Goal: Information Seeking & Learning: Learn about a topic

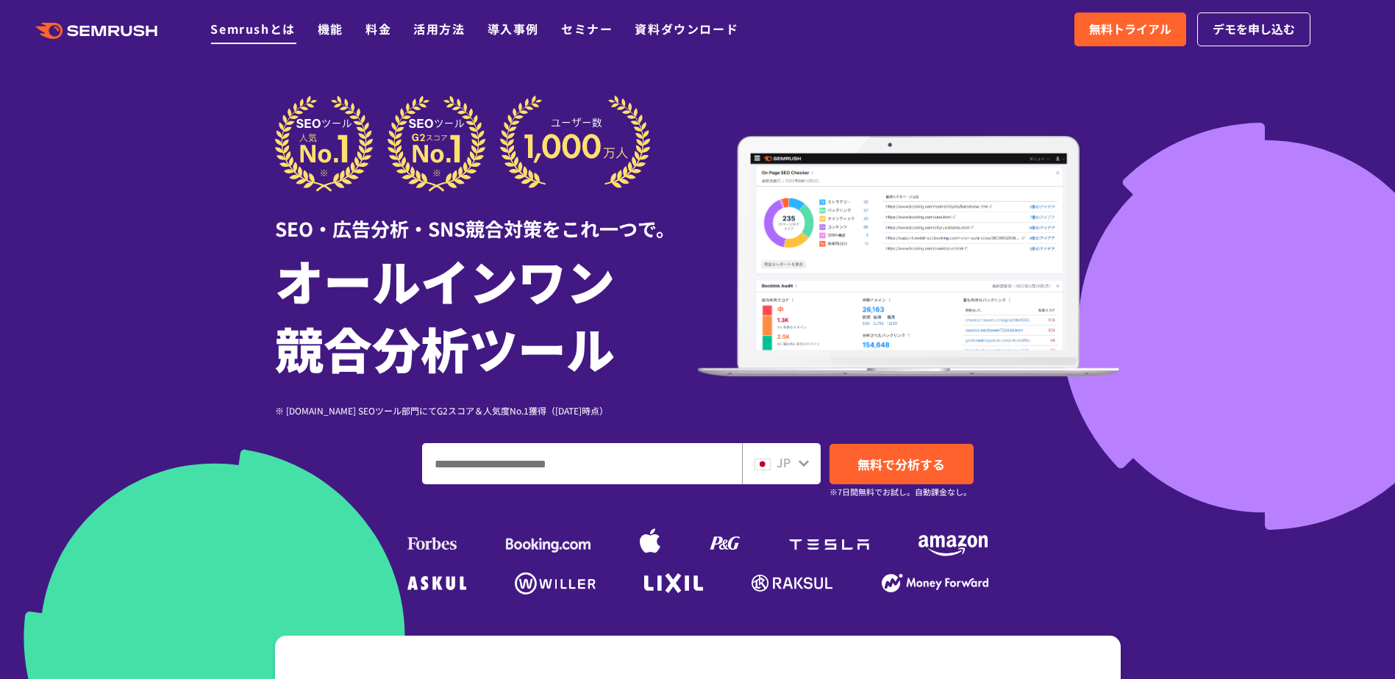
click at [229, 29] on link "Semrushとは" at bounding box center [252, 29] width 85 height 18
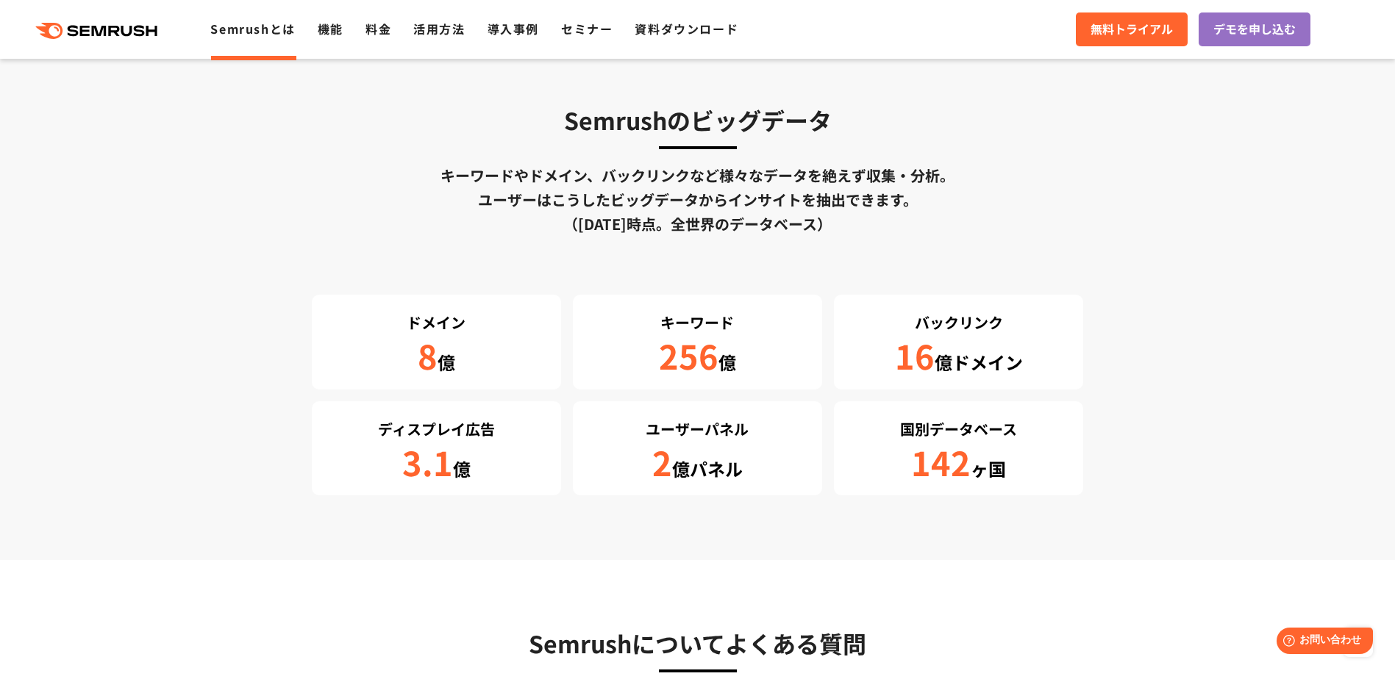
scroll to position [2273, 0]
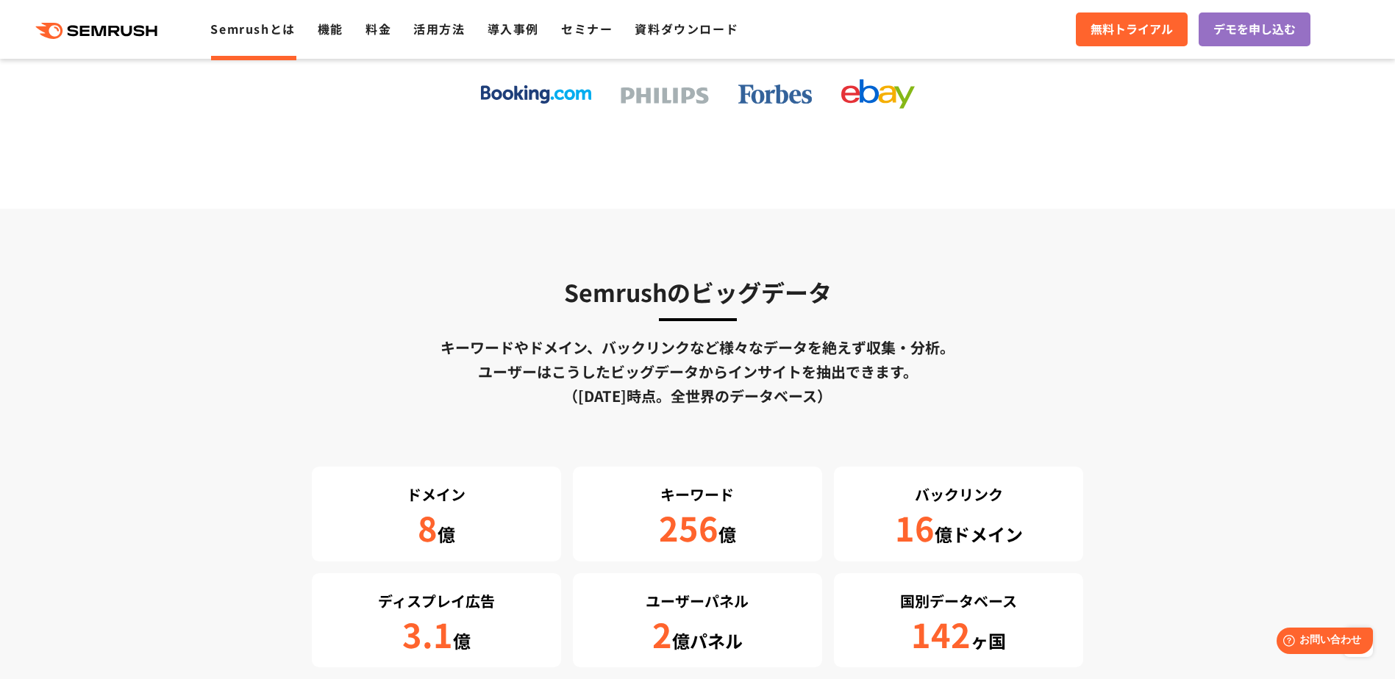
click at [335, 42] on div ".cls {fill: #FF642D;} .cls {fill: #FF642D;} Semrushとは 機能 料金 活用方法 導入事例 セミナー 資料ダウ…" at bounding box center [697, 29] width 1395 height 44
click at [335, 35] on link "機能" at bounding box center [331, 29] width 26 height 18
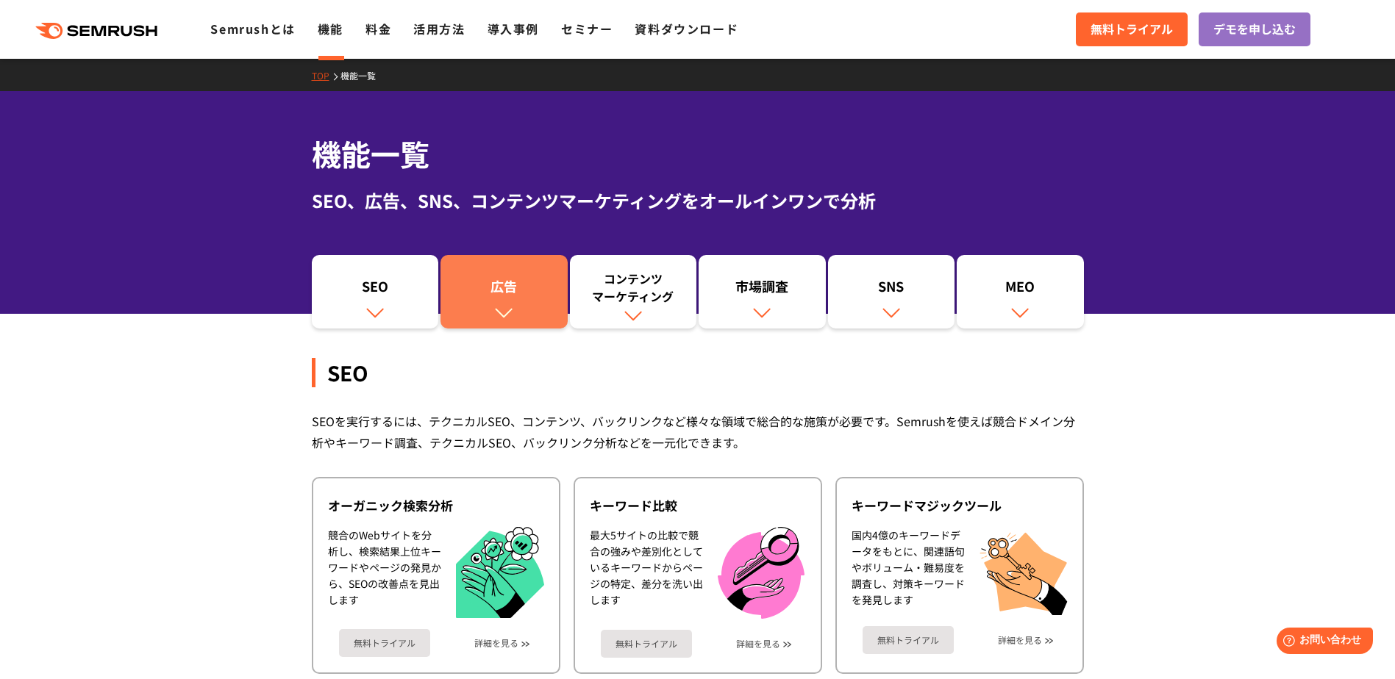
click at [501, 316] on img at bounding box center [503, 312] width 19 height 19
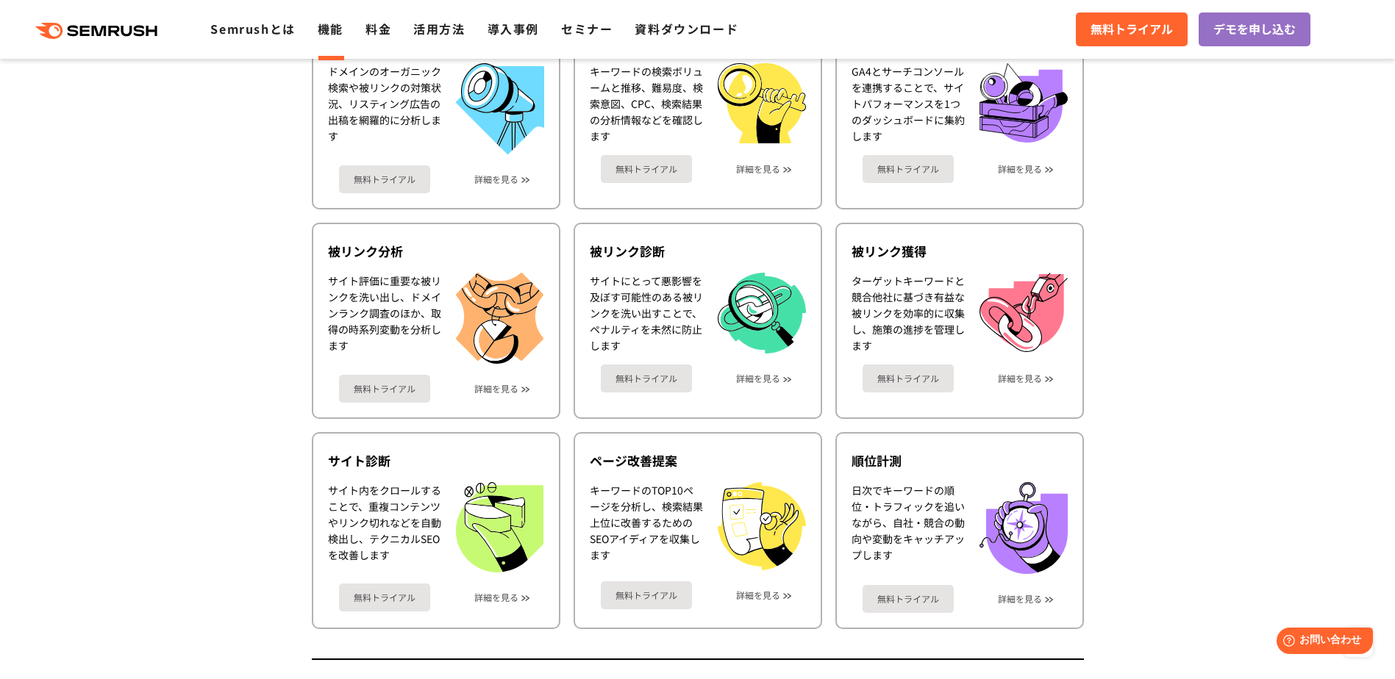
scroll to position [574, 0]
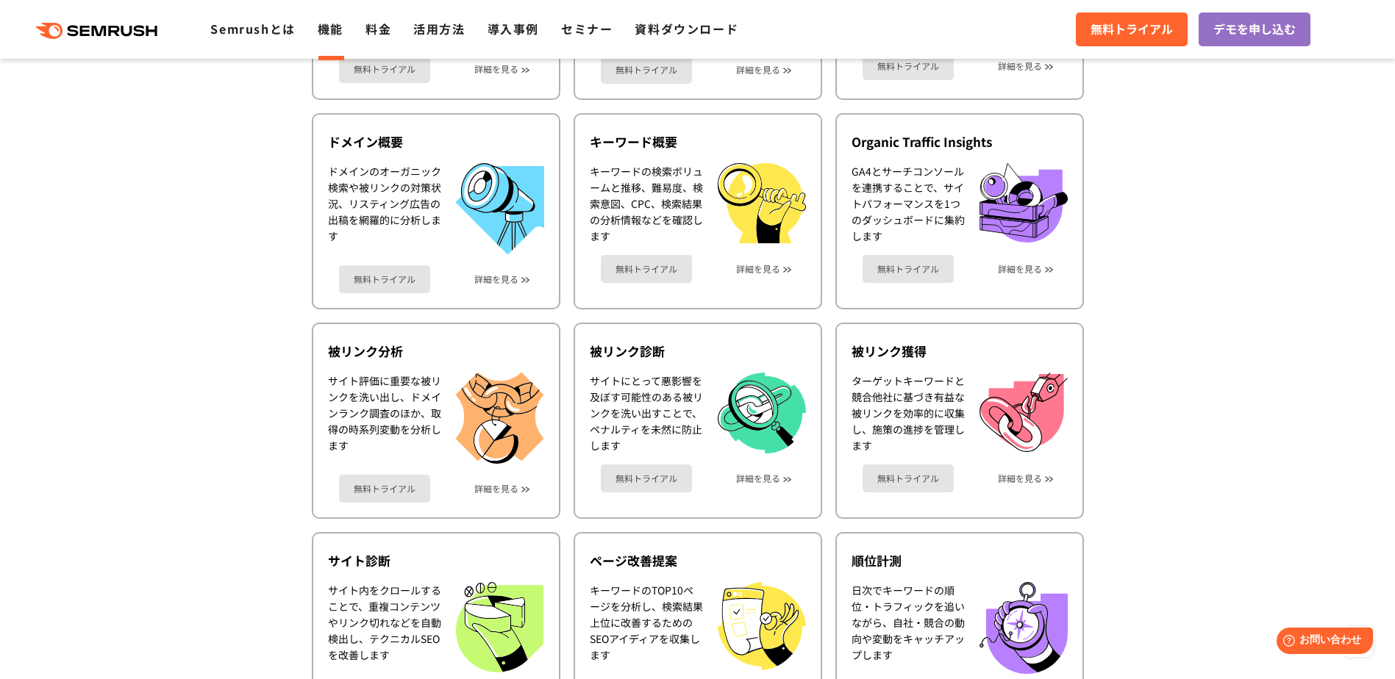
click at [122, 33] on icon ".cls {fill: #FF642D;}" at bounding box center [98, 31] width 166 height 16
